Goal: Information Seeking & Learning: Learn about a topic

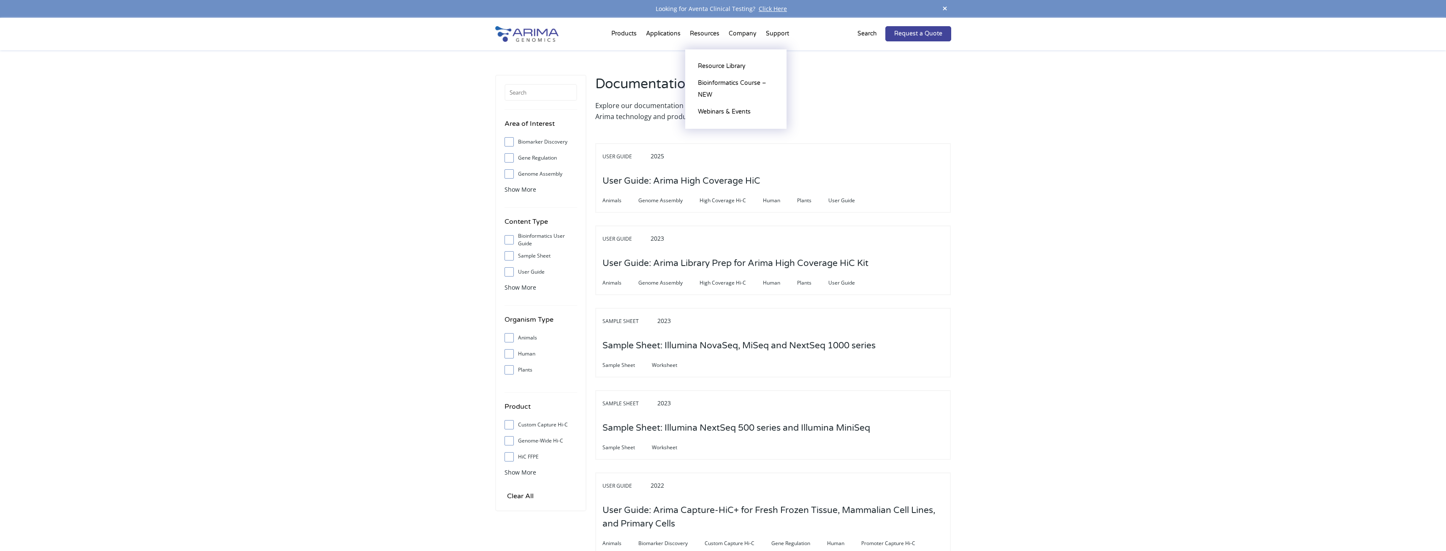
click at [707, 33] on li "Resources Resource Library Documentation Publications Literature Videos Blog Bi…" at bounding box center [704, 35] width 39 height 29
drag, startPoint x: 702, startPoint y: 32, endPoint x: 651, endPoint y: 29, distance: 51.2
click at [702, 31] on li "Resources Resource Library Documentation Publications Literature Videos Blog Bi…" at bounding box center [704, 35] width 39 height 29
click at [516, 34] on img at bounding box center [526, 34] width 63 height 16
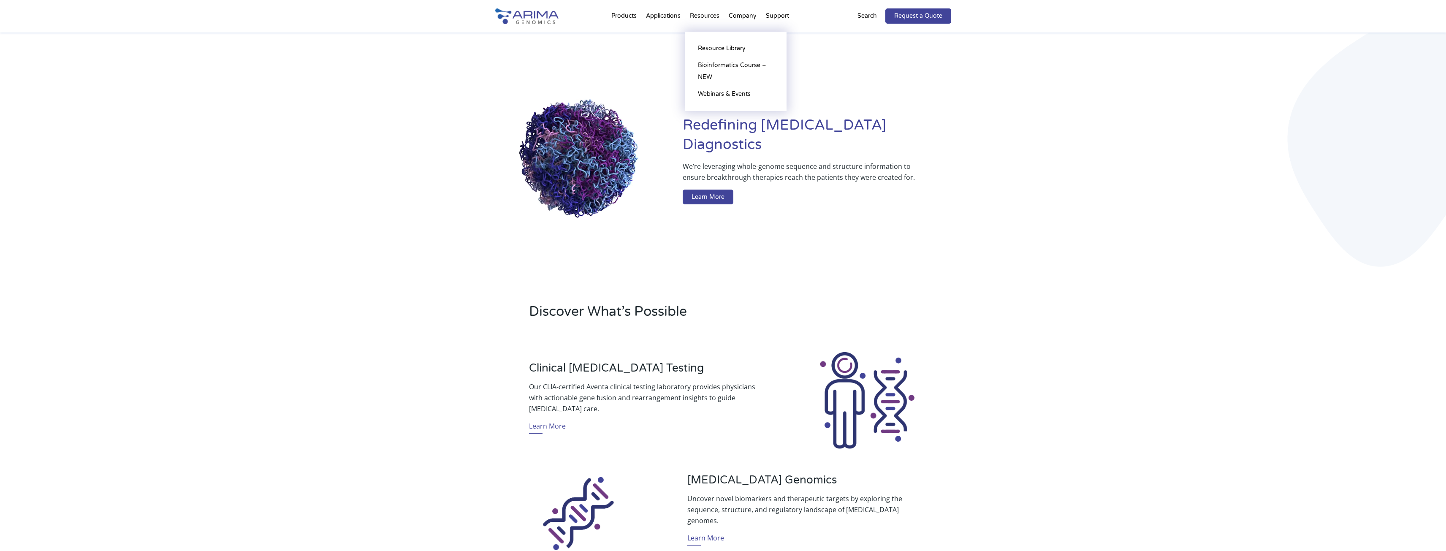
click at [704, 14] on li "Resources Resource Library Documentation Publications Literature Videos Blog Bi…" at bounding box center [704, 17] width 39 height 29
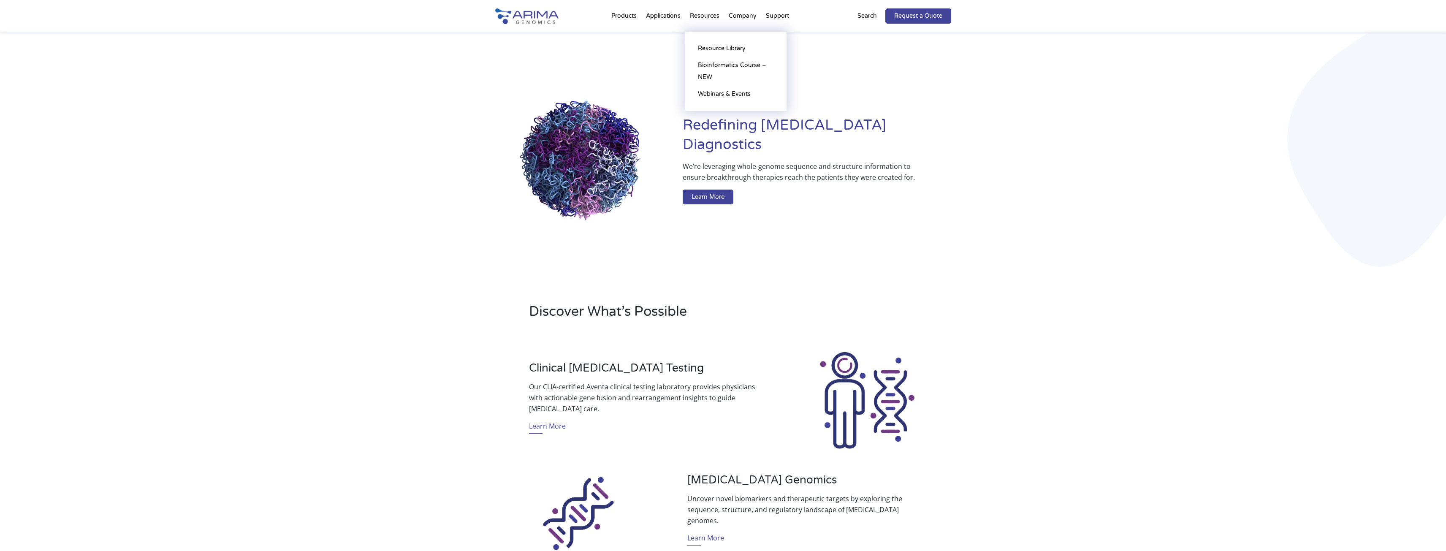
click at [704, 14] on li "Resources Resource Library Documentation Publications Literature Videos Blog Bi…" at bounding box center [704, 17] width 39 height 29
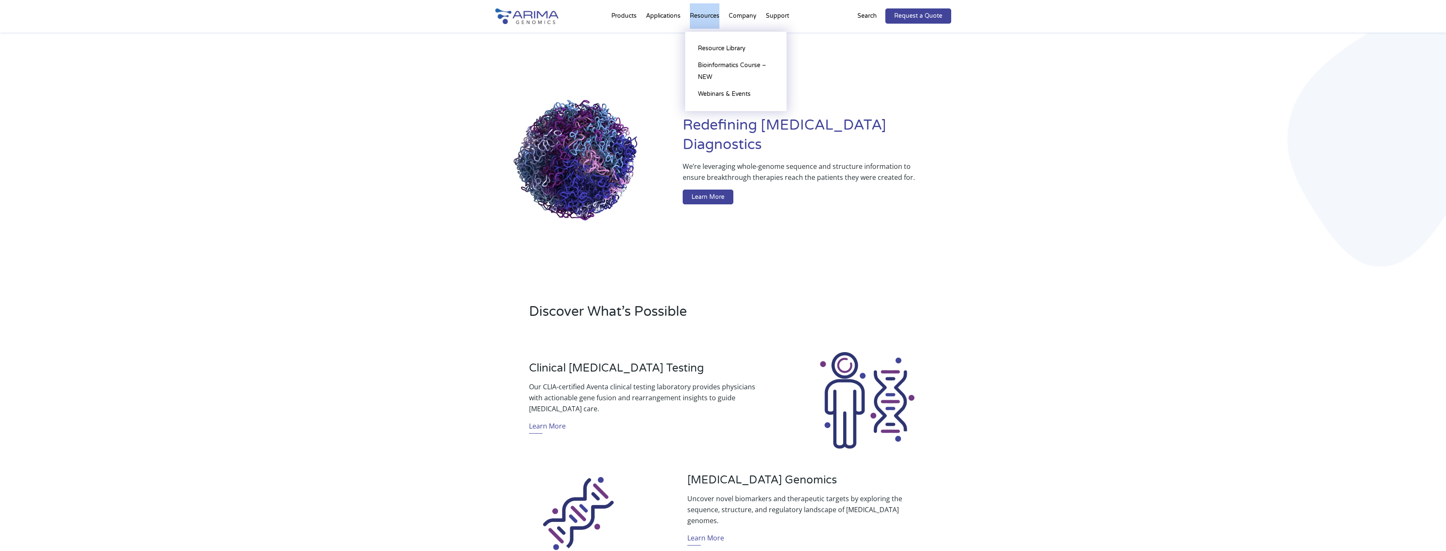
click at [704, 14] on li "Resources Resource Library Documentation Publications Literature Videos Blog Bi…" at bounding box center [704, 17] width 39 height 29
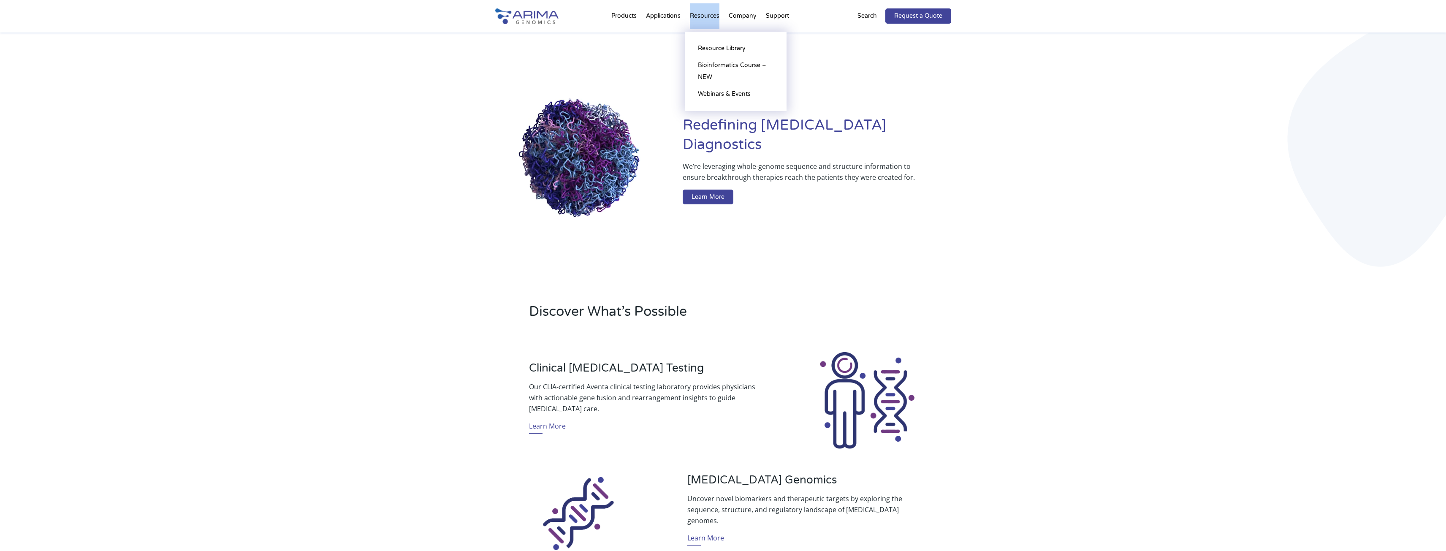
click at [704, 14] on li "Resources Resource Library Documentation Publications Literature Videos Blog Bi…" at bounding box center [704, 17] width 39 height 29
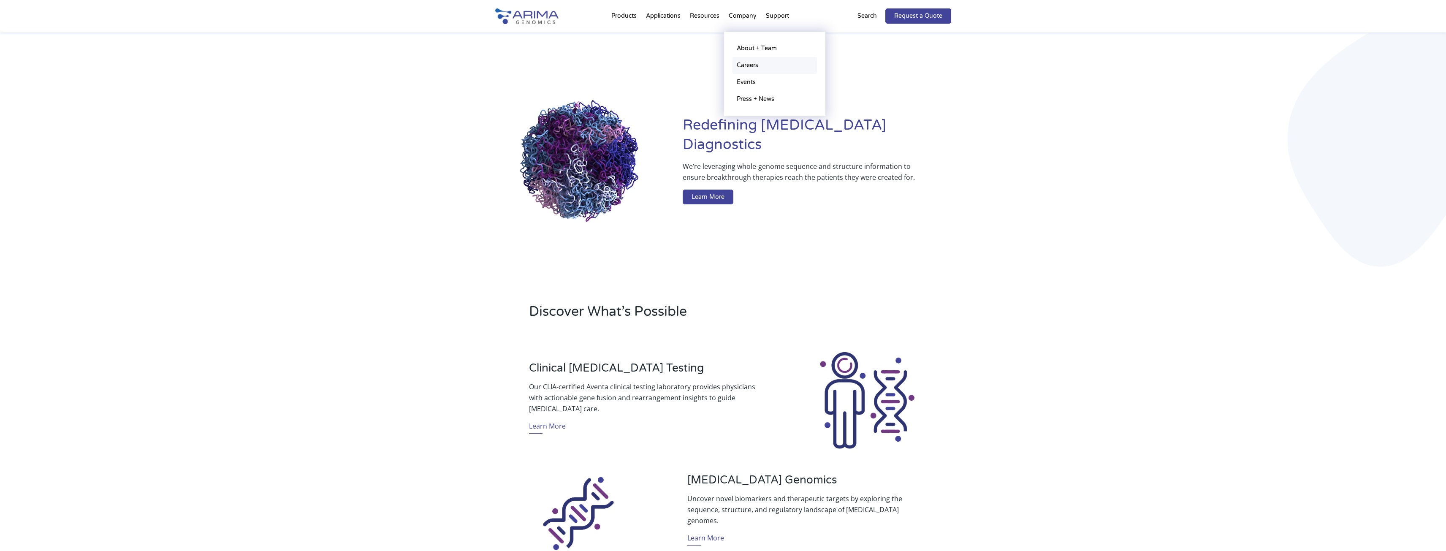
click at [749, 62] on link "Careers" at bounding box center [775, 65] width 84 height 17
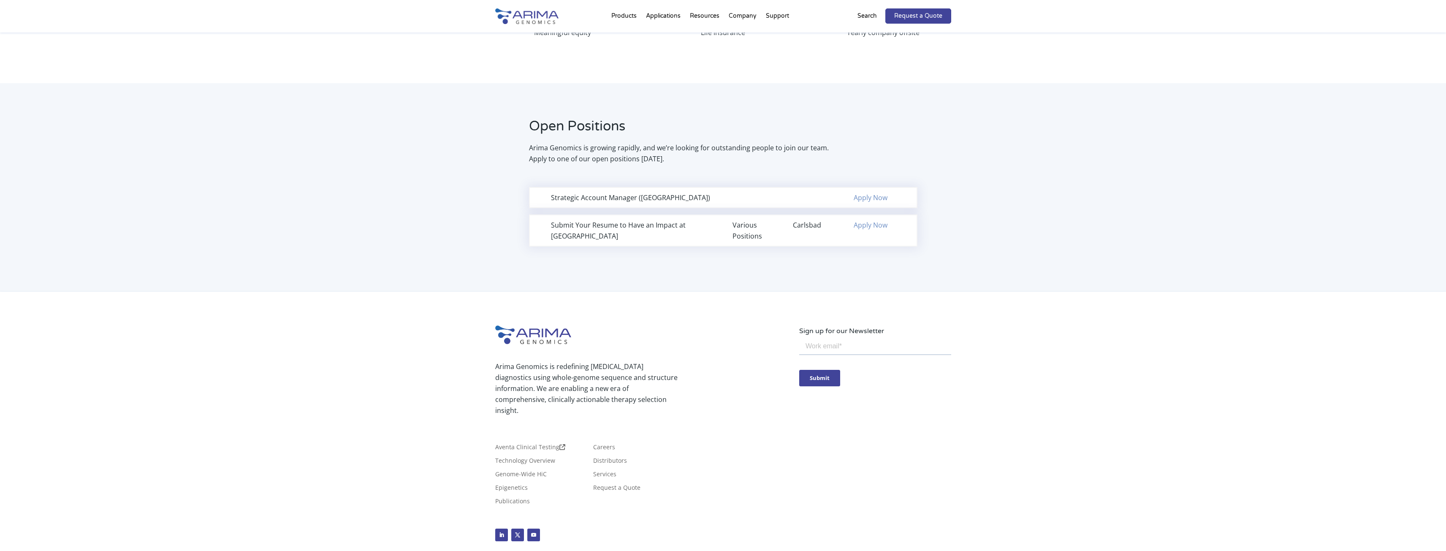
scroll to position [497, 0]
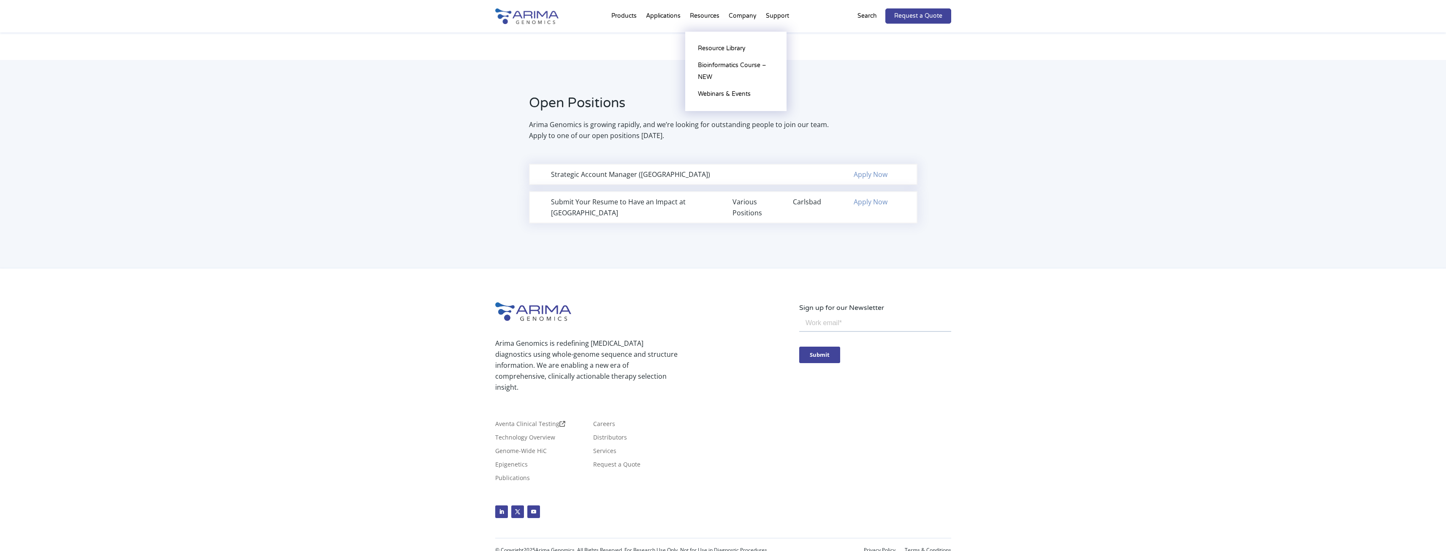
click at [709, 15] on li "Resources Resource Library Documentation Publications Literature Videos Blog Bi…" at bounding box center [704, 17] width 39 height 29
click at [718, 48] on link "Resource Library" at bounding box center [736, 48] width 84 height 17
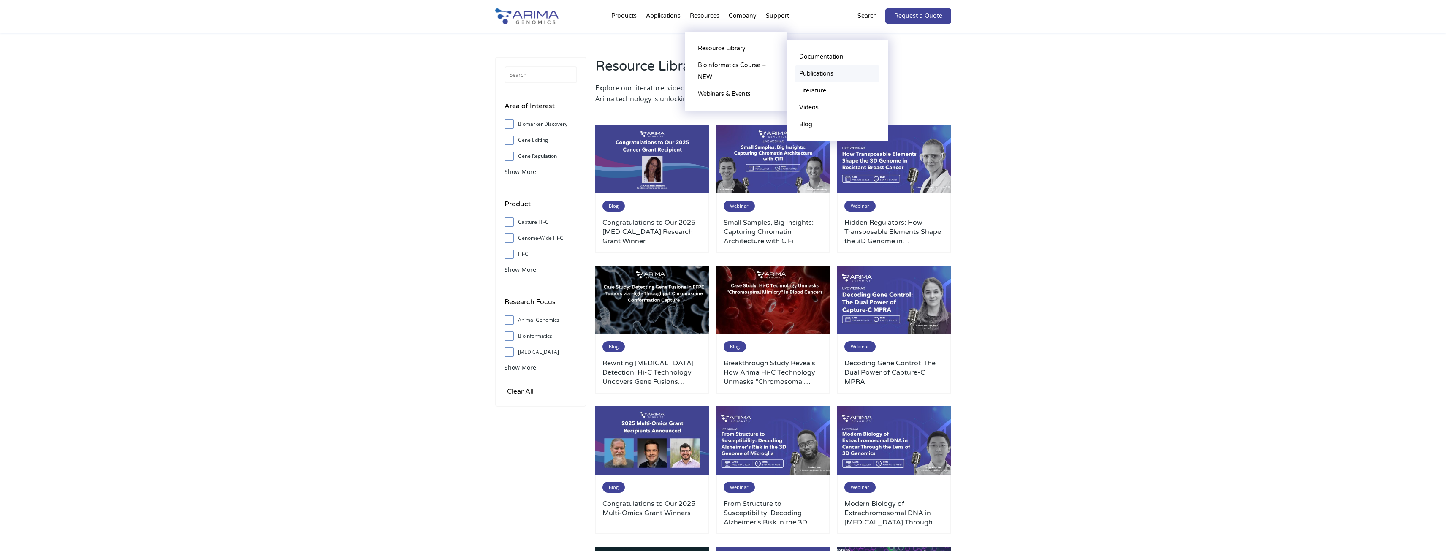
click at [824, 72] on link "Publications" at bounding box center [837, 73] width 84 height 17
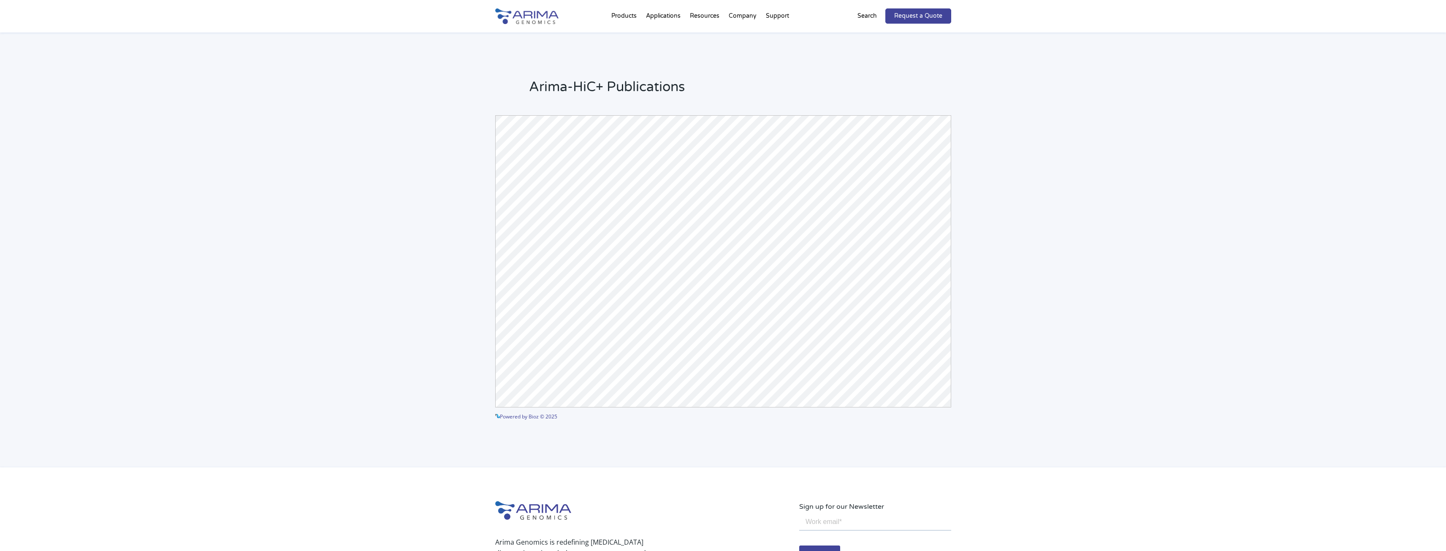
click at [1077, 250] on div "Arima-HiC+ Publications Powered by Bioz © 2025 See more details on Bioz" at bounding box center [723, 250] width 1446 height 435
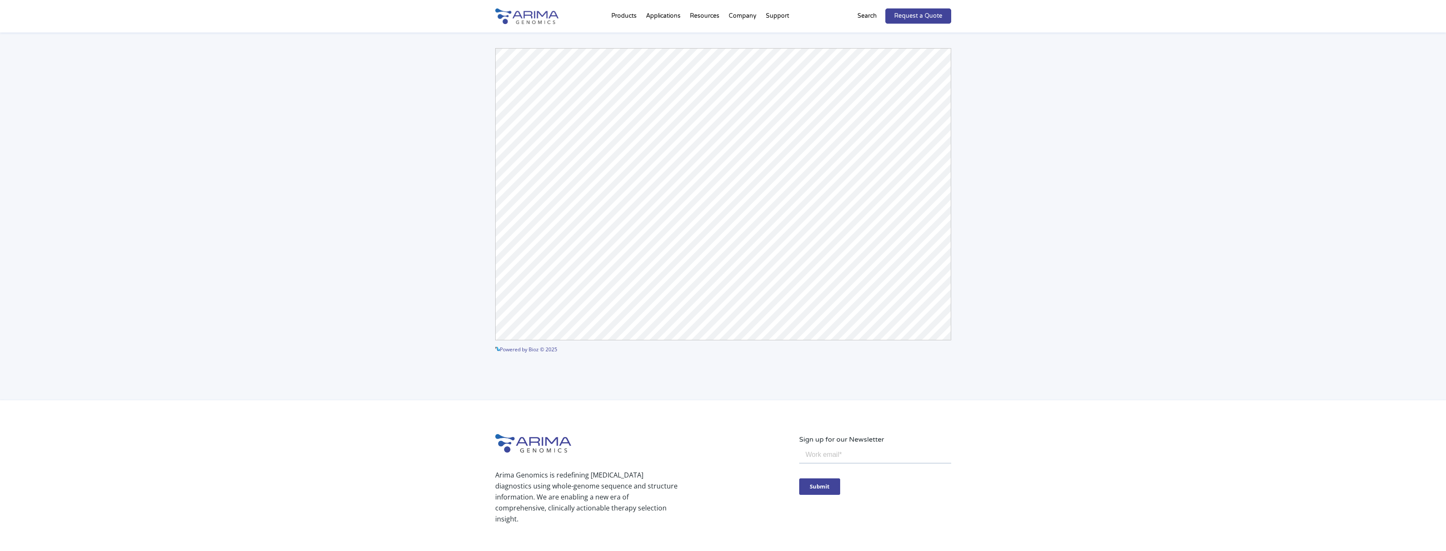
scroll to position [68, 0]
